Goal: Task Accomplishment & Management: Use online tool/utility

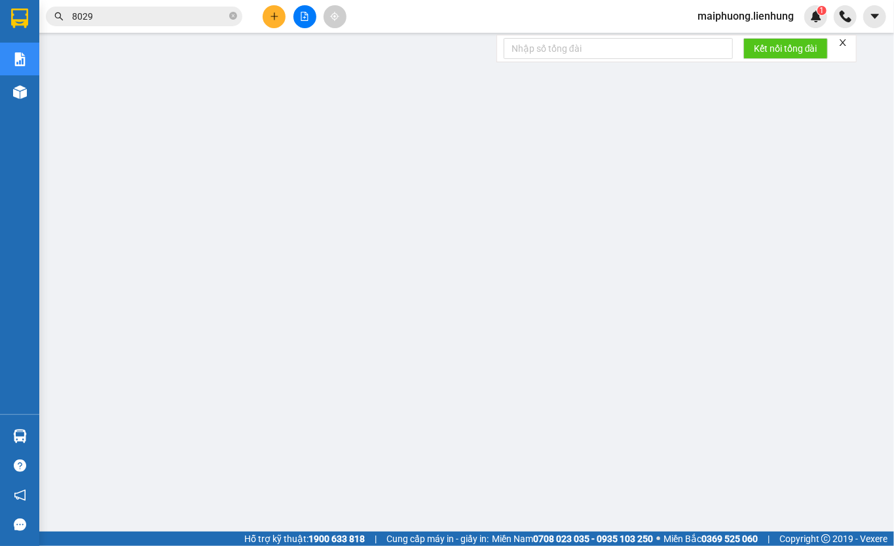
click at [308, 17] on icon "file-add" at bounding box center [304, 16] width 9 height 9
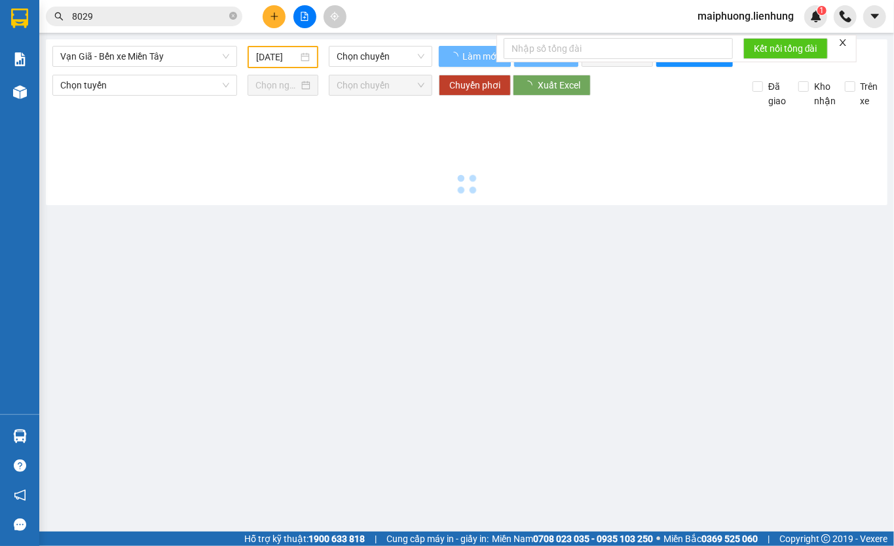
type input "[DATE]"
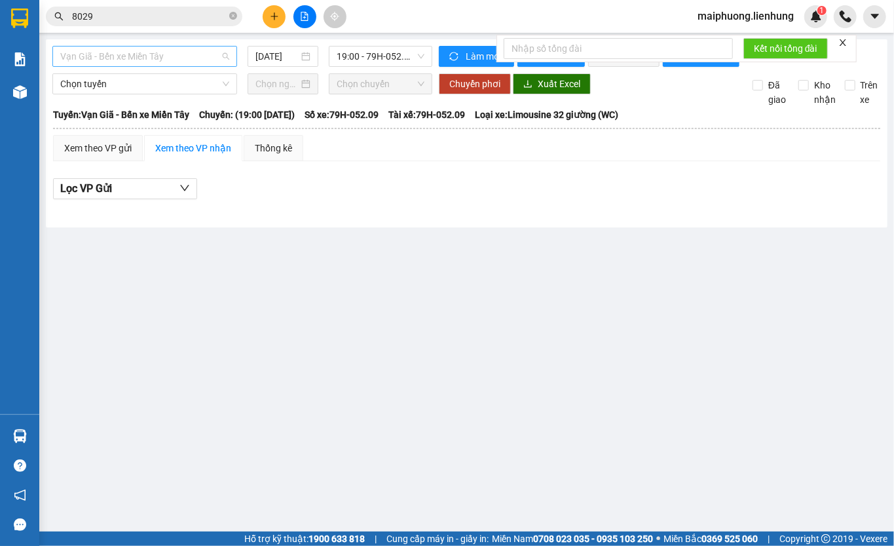
click at [158, 52] on span "Vạn Giã - Bến xe Miền Tây" at bounding box center [144, 57] width 169 height 20
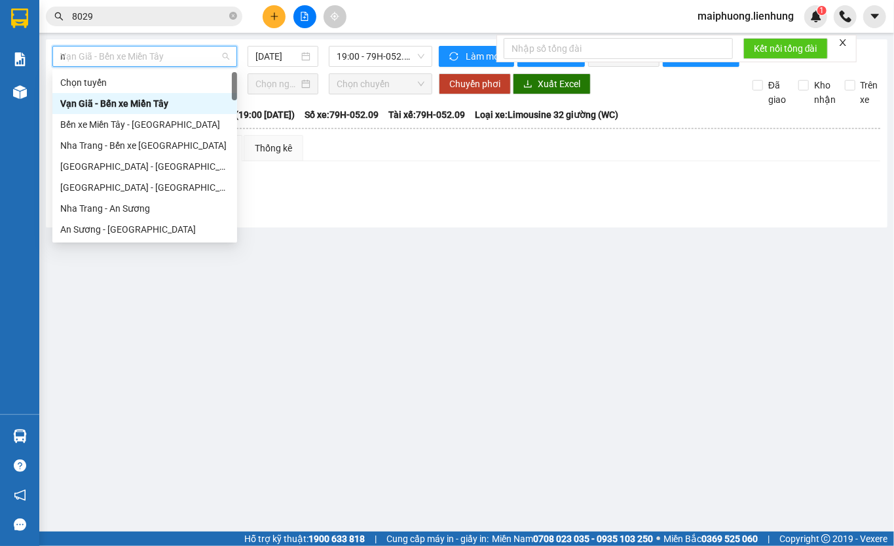
type input "ni"
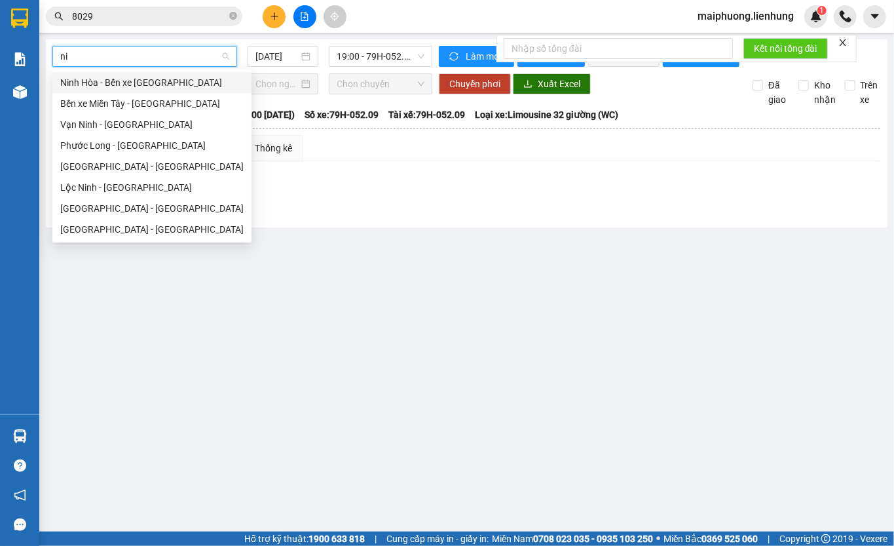
click at [148, 80] on div "Ninh Hòa - Bến xe [GEOGRAPHIC_DATA]" at bounding box center [151, 82] width 183 height 14
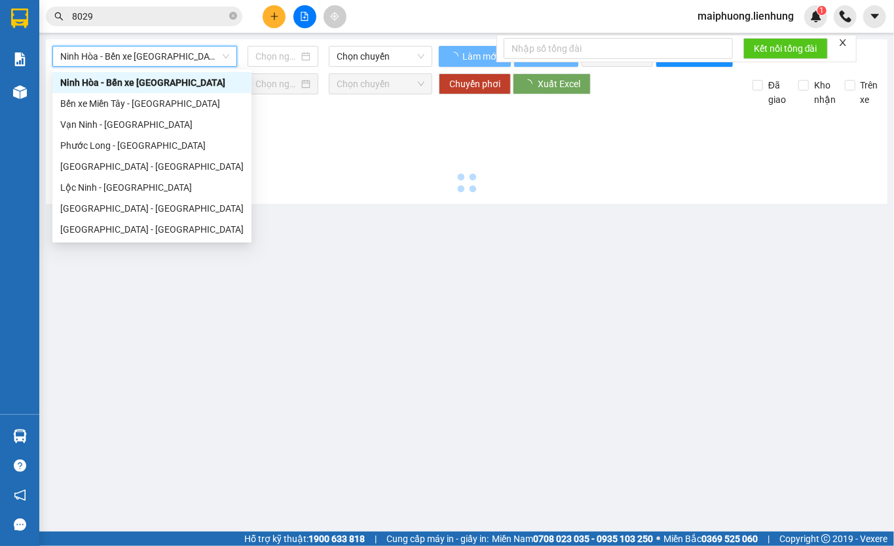
type input "[DATE]"
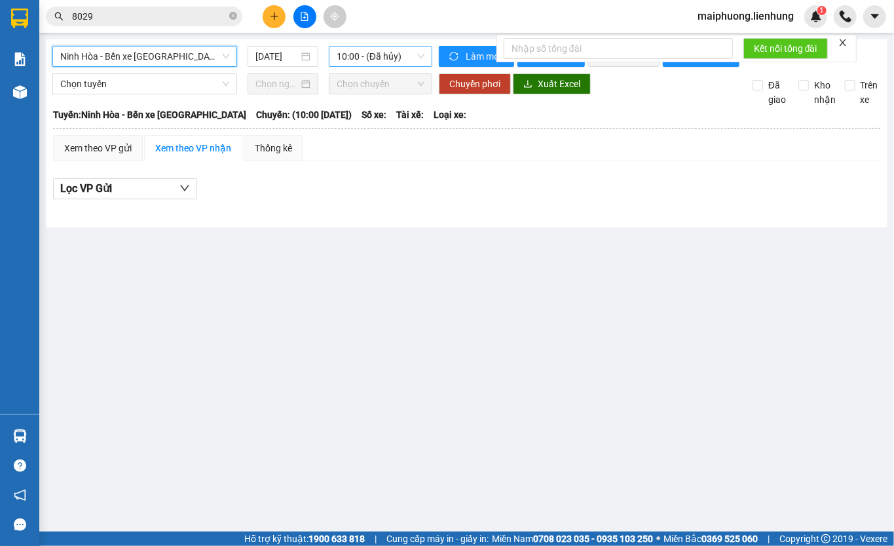
click at [384, 58] on span "10:00 - (Đã hủy)" at bounding box center [381, 57] width 88 height 20
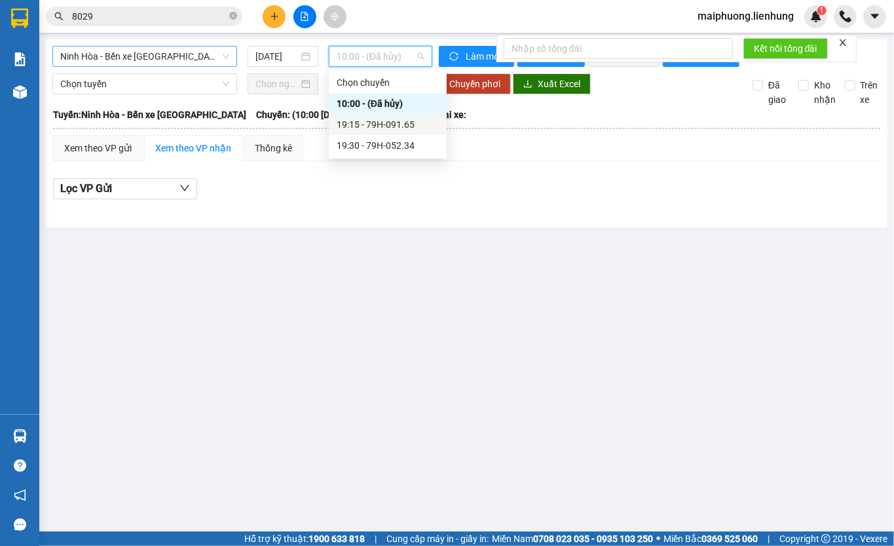
click at [370, 121] on div "19:15 - 79H-091.65" at bounding box center [388, 124] width 102 height 14
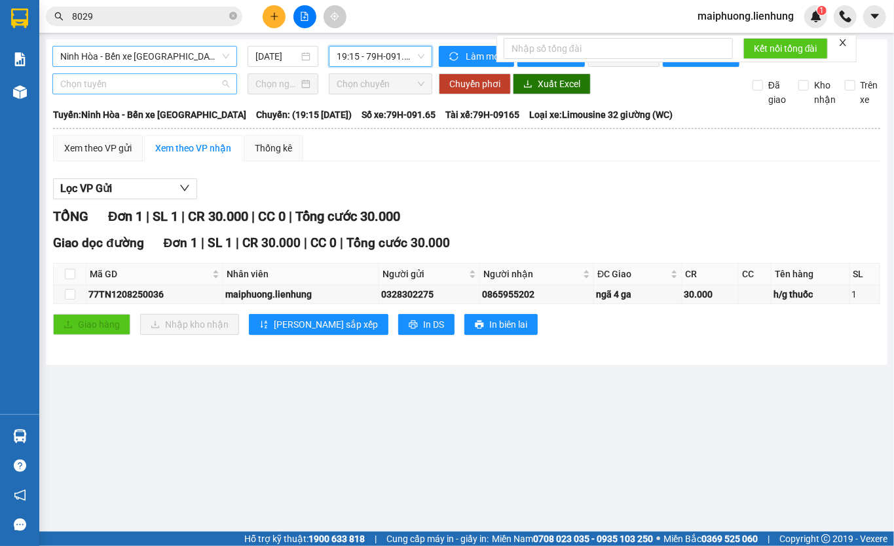
click at [164, 94] on span "Chọn tuyến" at bounding box center [144, 84] width 169 height 20
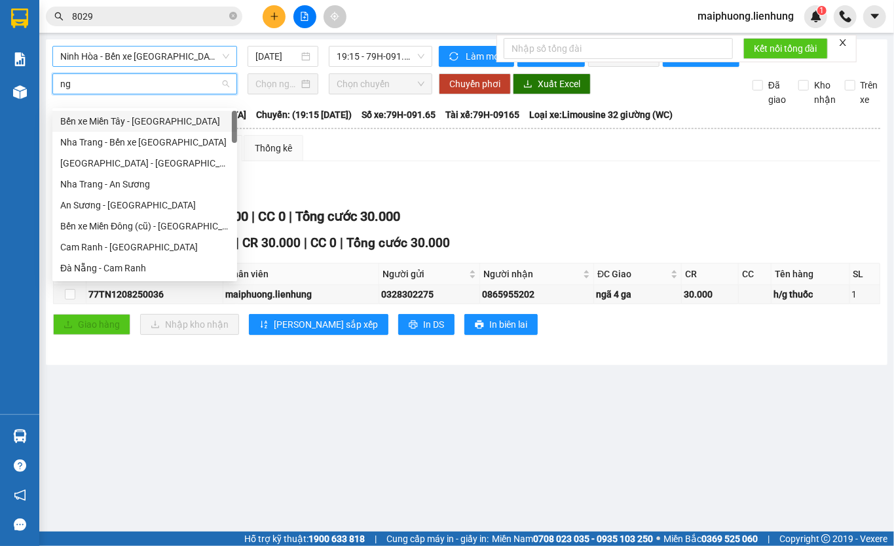
type input "ngã"
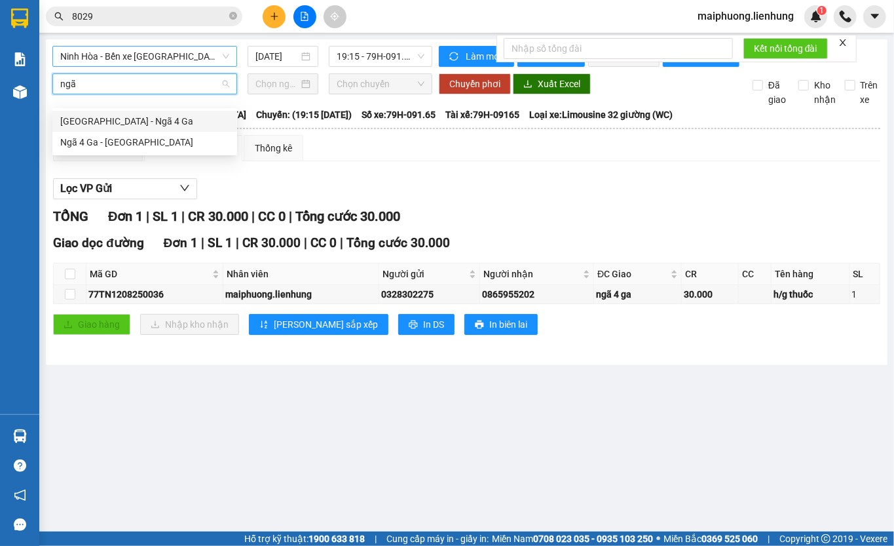
click at [139, 124] on div "[GEOGRAPHIC_DATA] - Ngã 4 Ga" at bounding box center [144, 121] width 169 height 14
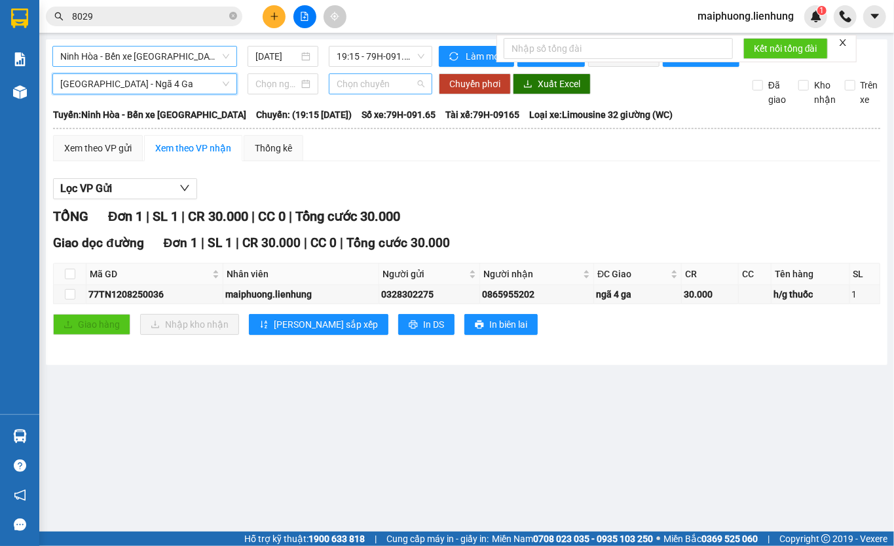
click at [422, 94] on span "Chọn chuyến" at bounding box center [381, 84] width 88 height 20
click at [281, 91] on input at bounding box center [276, 84] width 43 height 14
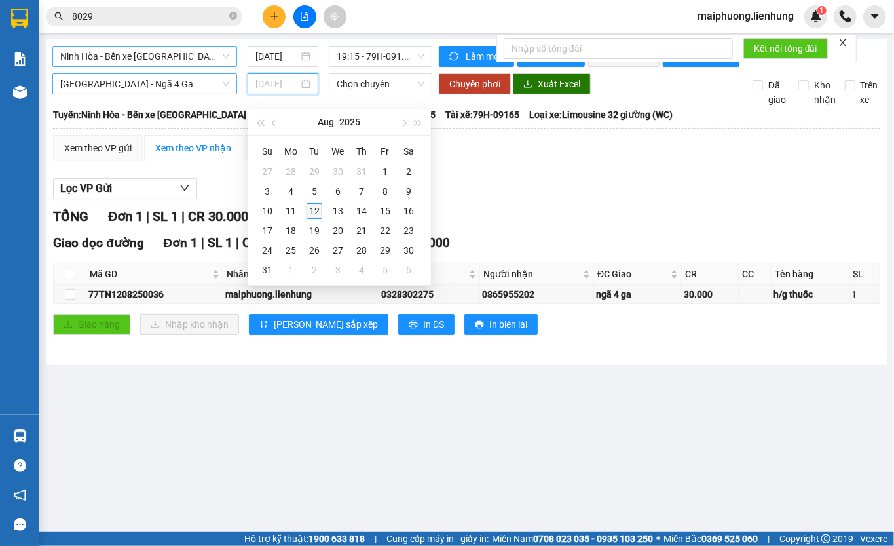
type input "[DATE]"
click at [313, 212] on div "12" at bounding box center [315, 211] width 16 height 16
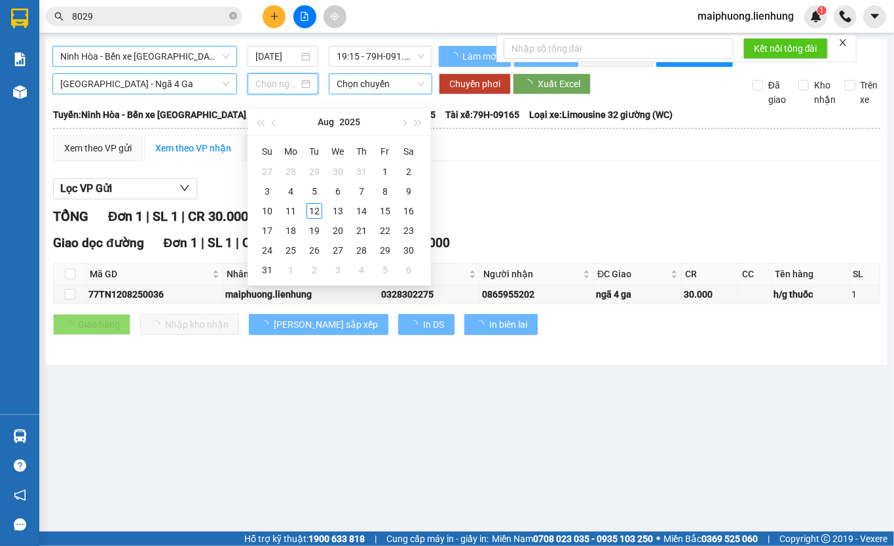
type input "[DATE]"
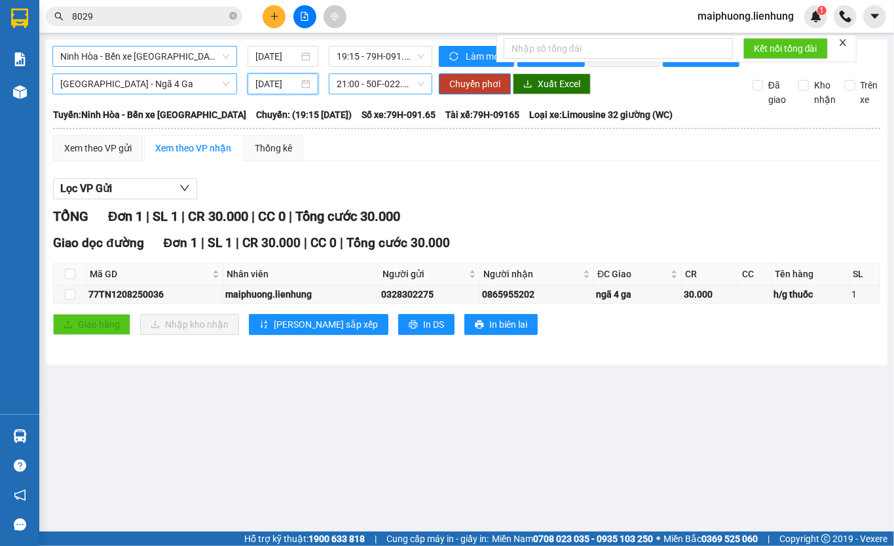
click at [373, 90] on span "21:00 - 50F-022.94" at bounding box center [381, 84] width 88 height 20
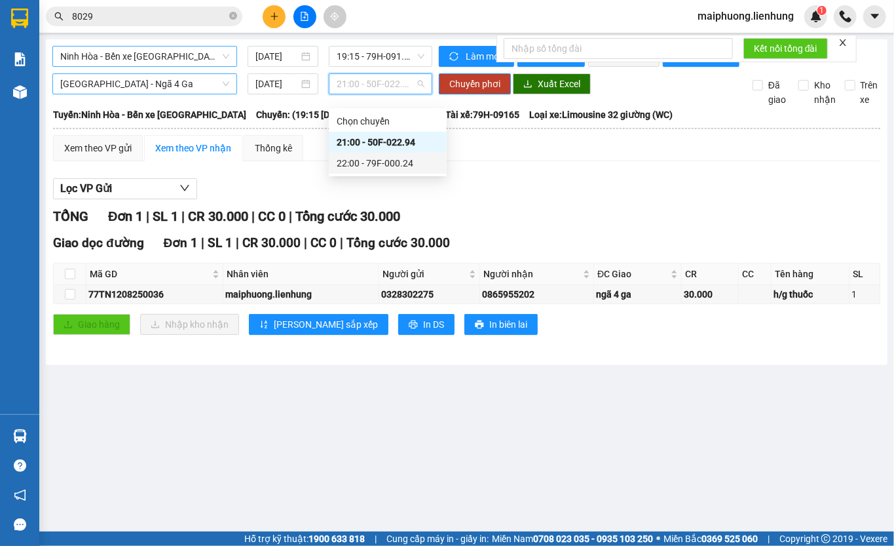
click at [368, 162] on div "22:00 - 79F-000.24" at bounding box center [388, 163] width 102 height 14
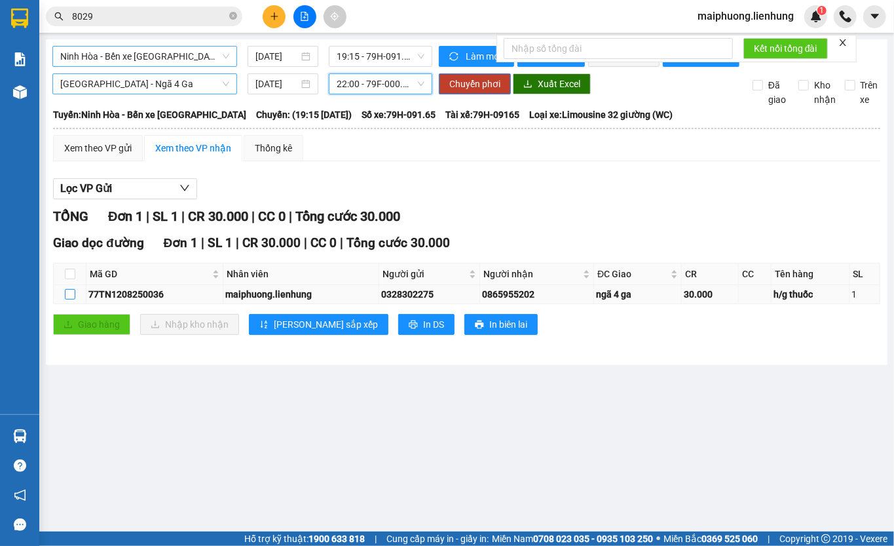
click at [69, 299] on input "checkbox" at bounding box center [70, 294] width 10 height 10
checkbox input "true"
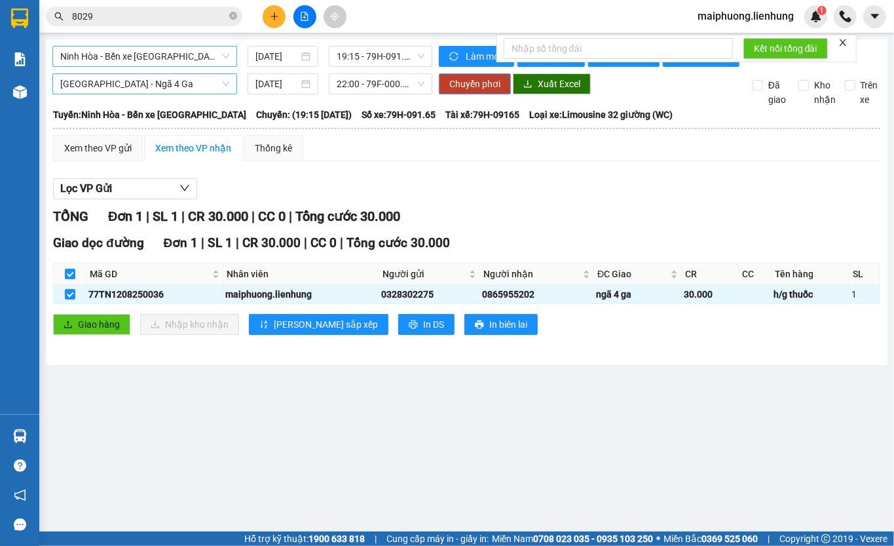
click at [454, 94] on button "Chuyển phơi" at bounding box center [475, 83] width 72 height 21
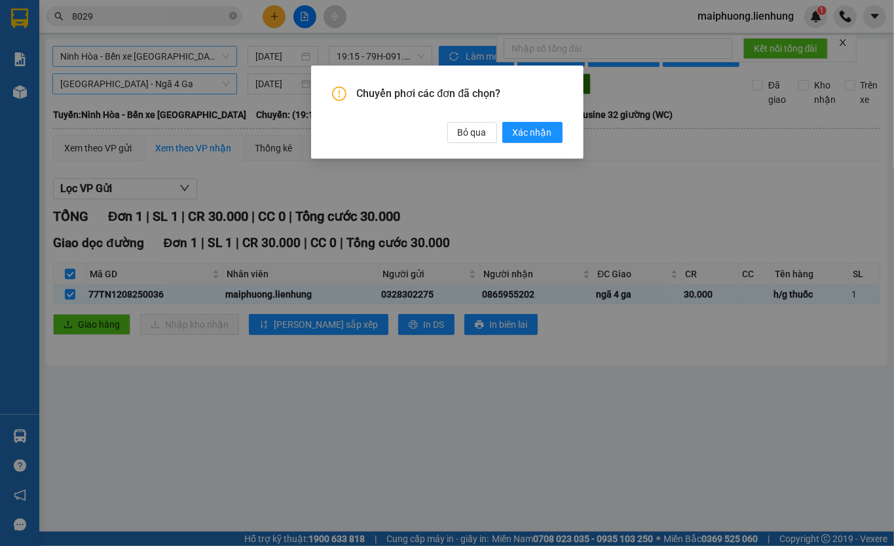
click at [502, 140] on div "Bỏ qua Xác nhận" at bounding box center [504, 132] width 115 height 21
click at [520, 136] on span "Xác nhận" at bounding box center [532, 132] width 39 height 14
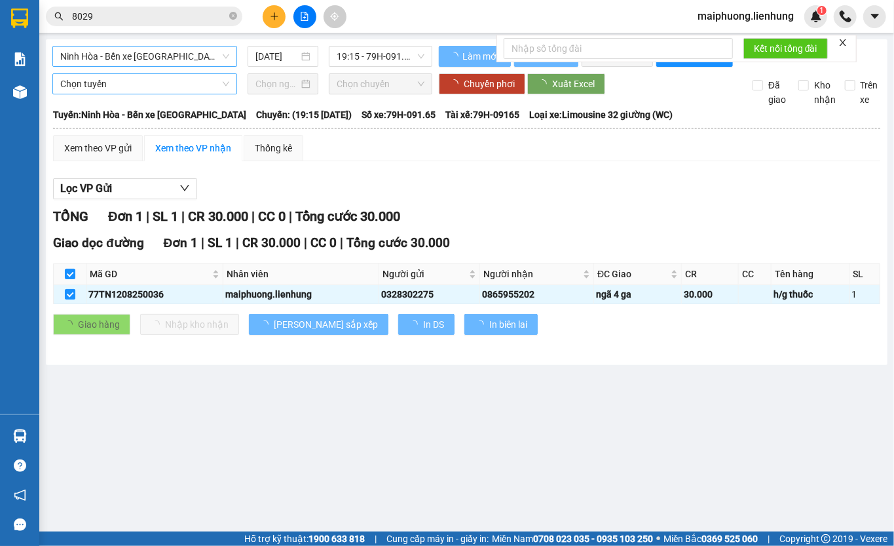
checkbox input "false"
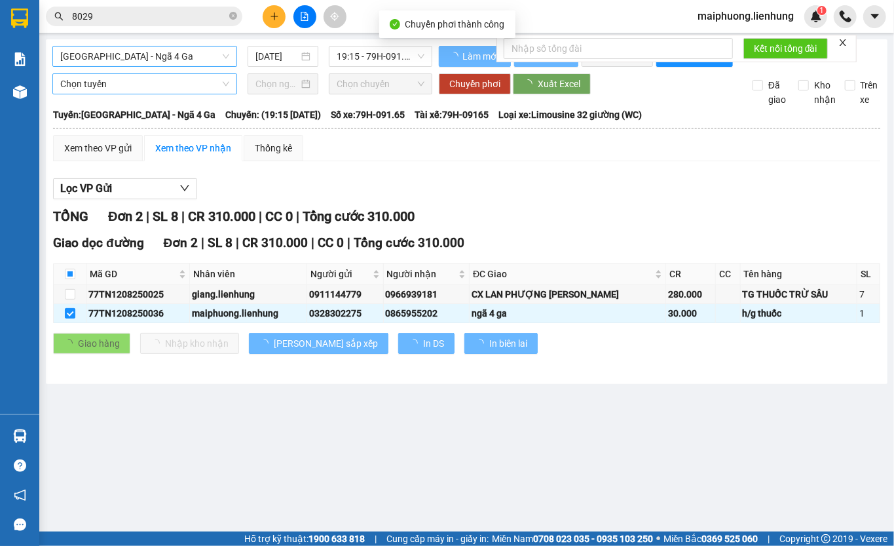
checkbox input "false"
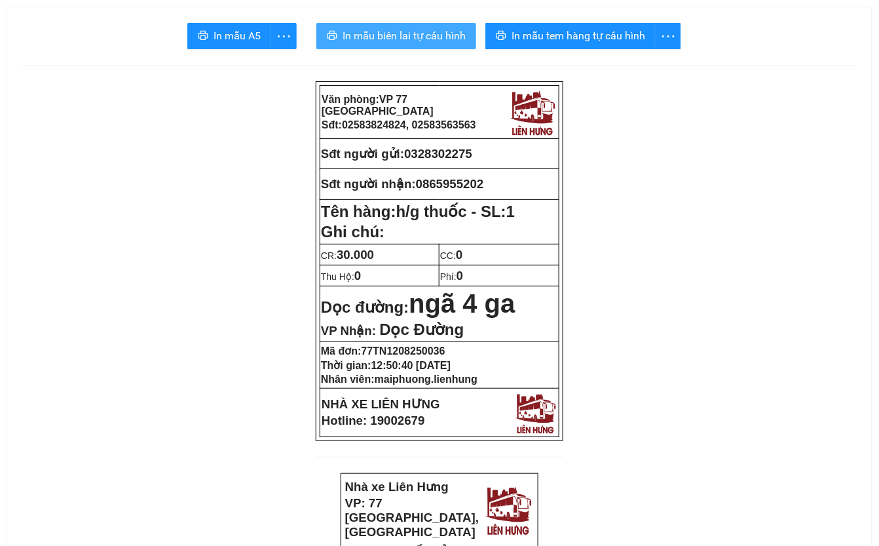
click at [378, 48] on button "In mẫu biên lai tự cấu hình" at bounding box center [396, 36] width 160 height 26
click at [381, 37] on span "In mẫu biên lai tự cấu hình" at bounding box center [404, 36] width 123 height 16
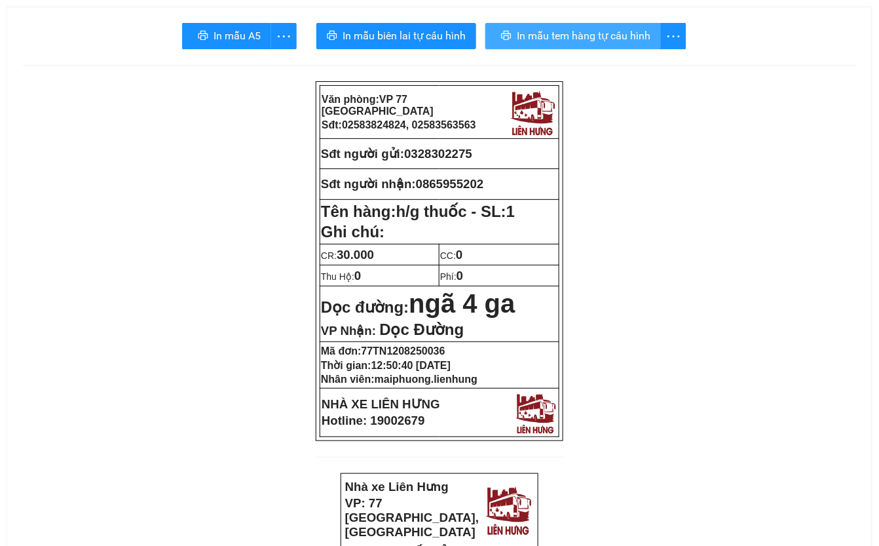
click at [611, 32] on span "In mẫu tem hàng tự cấu hình" at bounding box center [584, 36] width 134 height 16
